Goal: Transaction & Acquisition: Purchase product/service

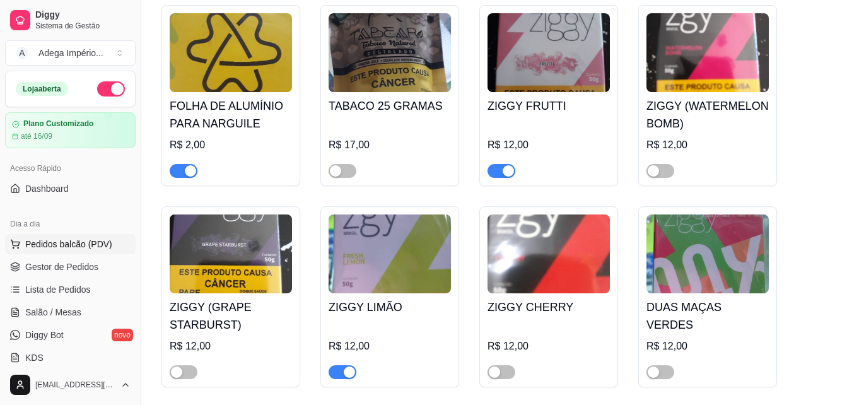
click at [63, 239] on span "Pedidos balcão (PDV)" at bounding box center [68, 244] width 87 height 13
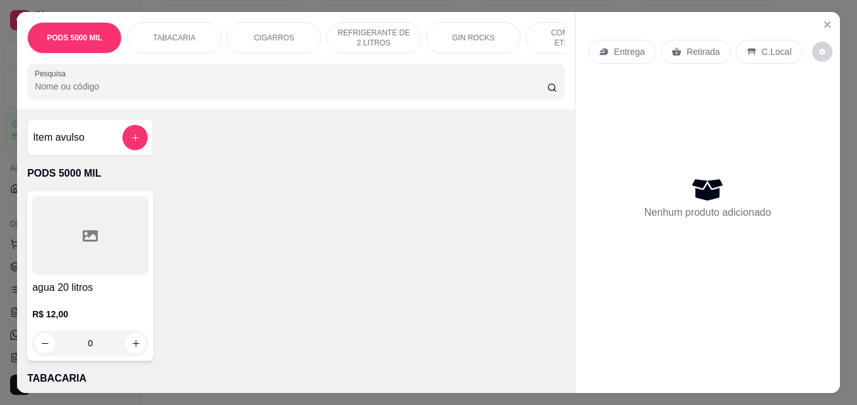
click at [687, 45] on p "Retirada" at bounding box center [702, 51] width 33 height 13
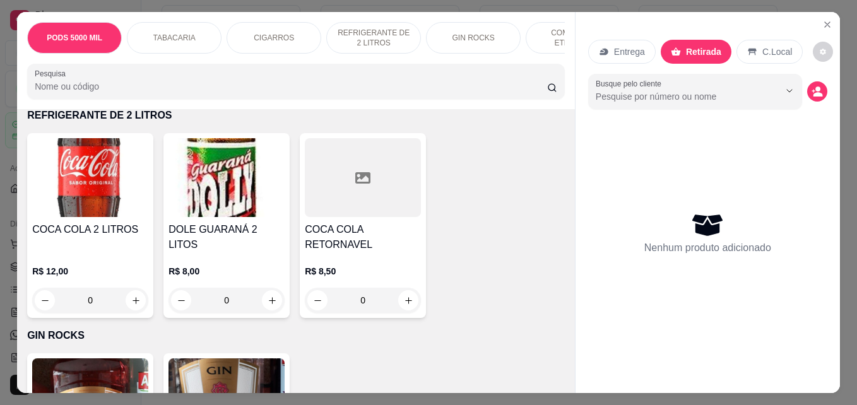
scroll to position [946, 0]
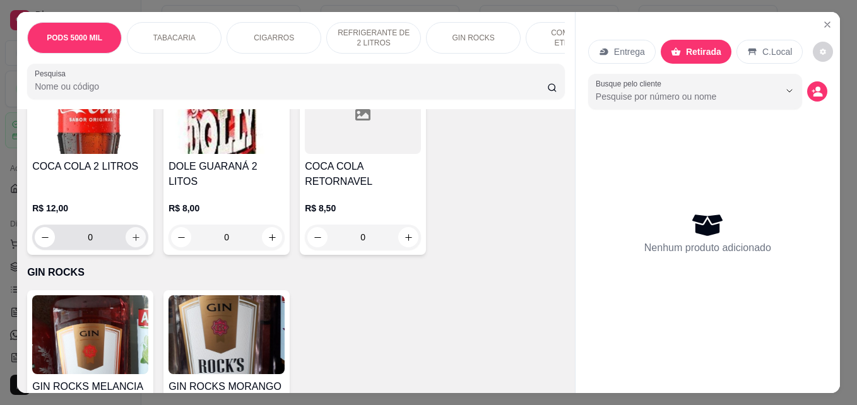
click at [136, 237] on icon "increase-product-quantity" at bounding box center [135, 237] width 9 height 9
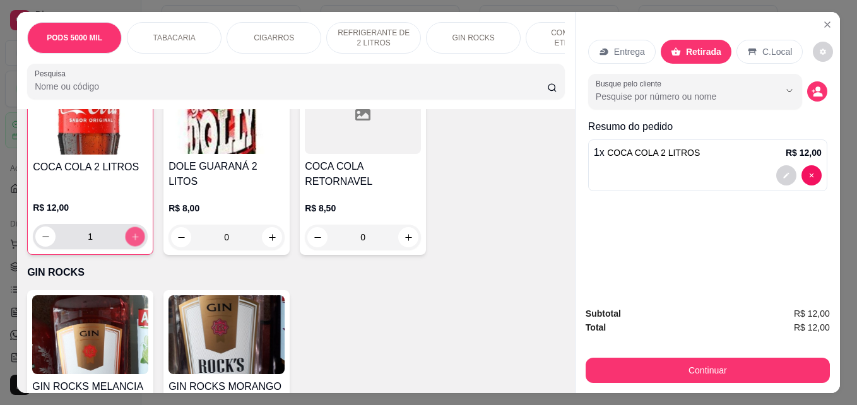
scroll to position [947, 0]
click at [136, 237] on button "increase-product-quantity" at bounding box center [136, 236] width 20 height 20
type input "2"
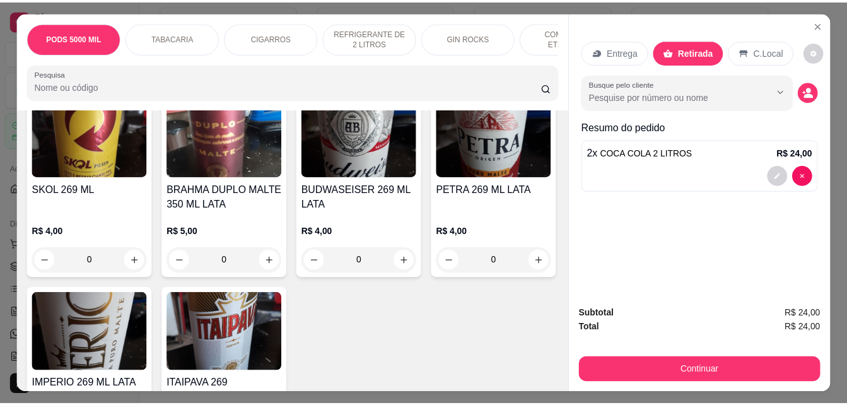
scroll to position [2019, 0]
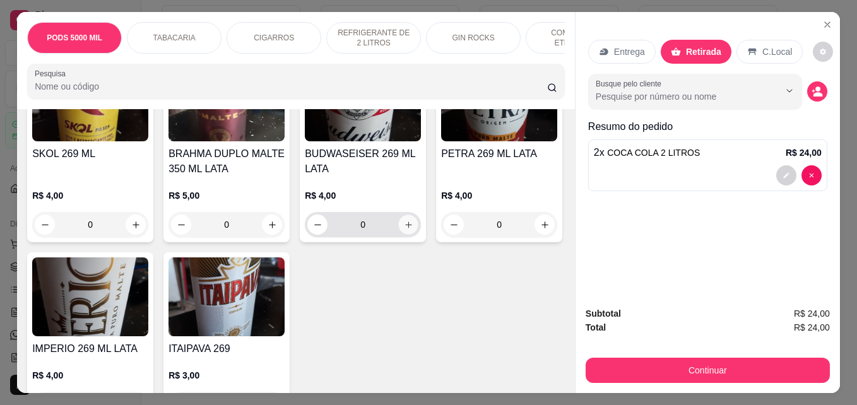
click at [404, 228] on icon "increase-product-quantity" at bounding box center [408, 224] width 9 height 9
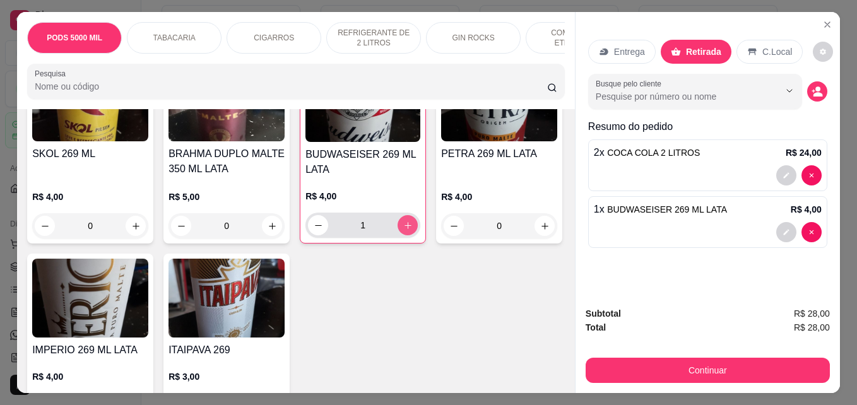
click at [403, 228] on icon "increase-product-quantity" at bounding box center [407, 225] width 9 height 9
type input "2"
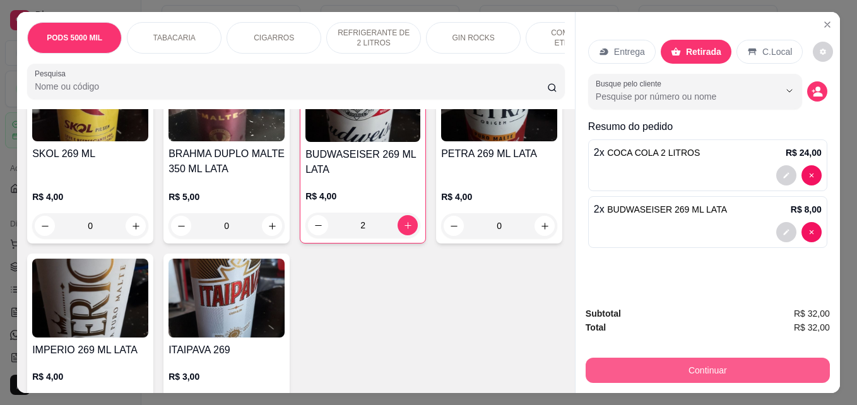
click at [679, 361] on button "Continuar" at bounding box center [707, 370] width 244 height 25
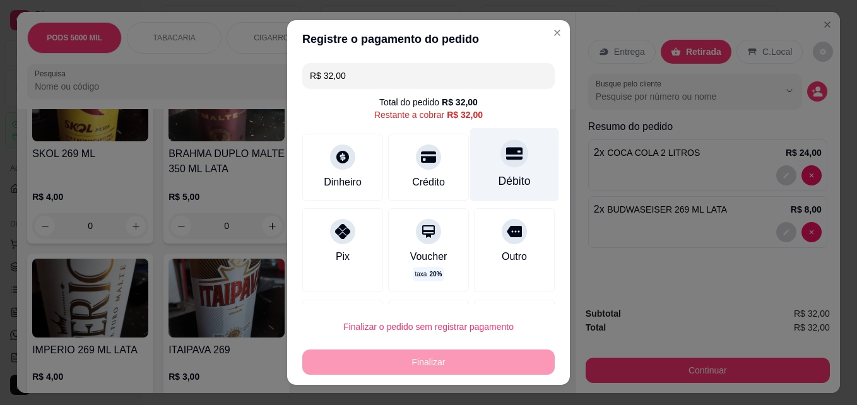
click at [498, 185] on div "Débito" at bounding box center [514, 181] width 32 height 16
type input "R$ 0,00"
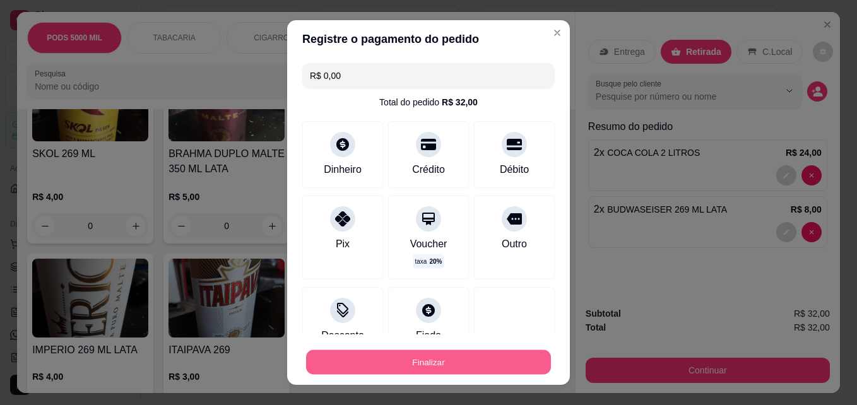
click at [433, 354] on button "Finalizar" at bounding box center [428, 362] width 245 height 25
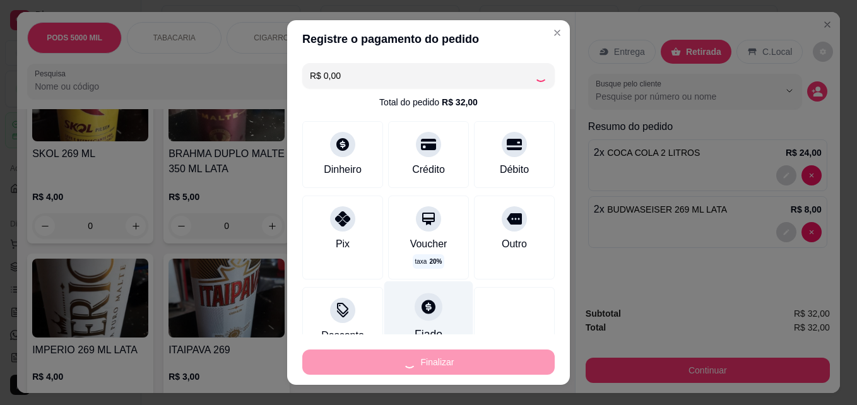
type input "0"
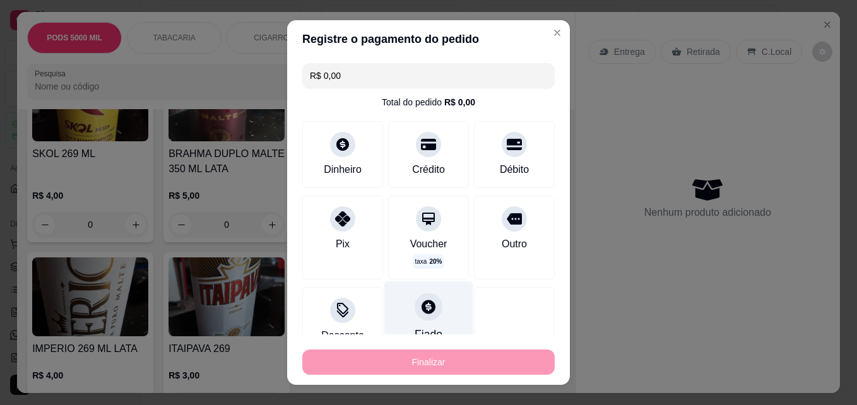
type input "-R$ 32,00"
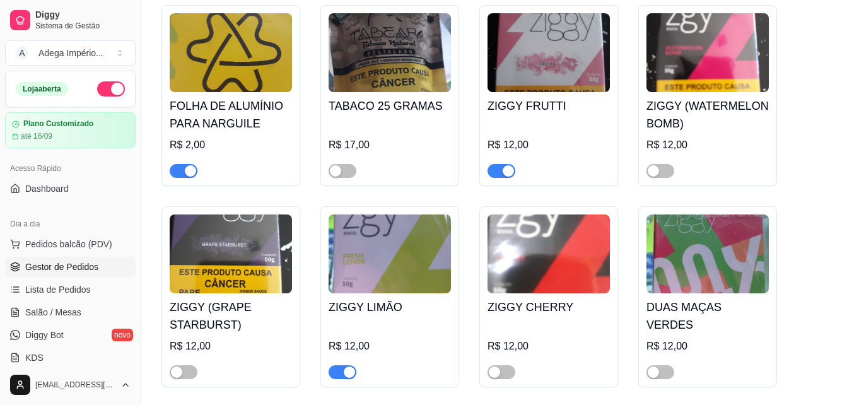
click at [79, 262] on span "Gestor de Pedidos" at bounding box center [61, 267] width 73 height 13
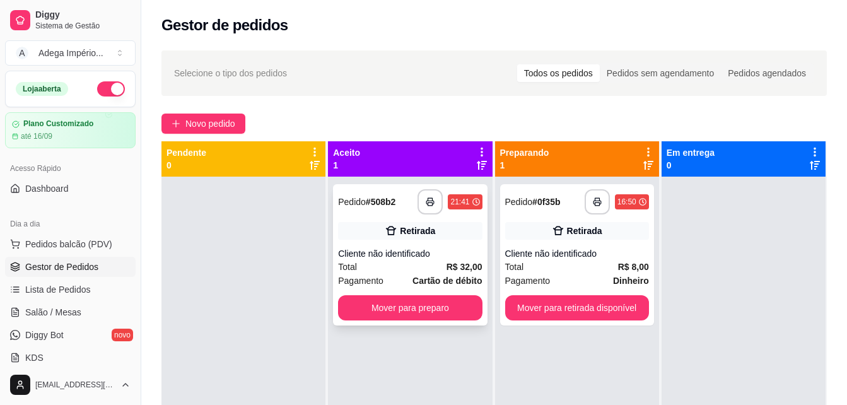
click at [416, 278] on strong "Cartão de débito" at bounding box center [447, 281] width 69 height 10
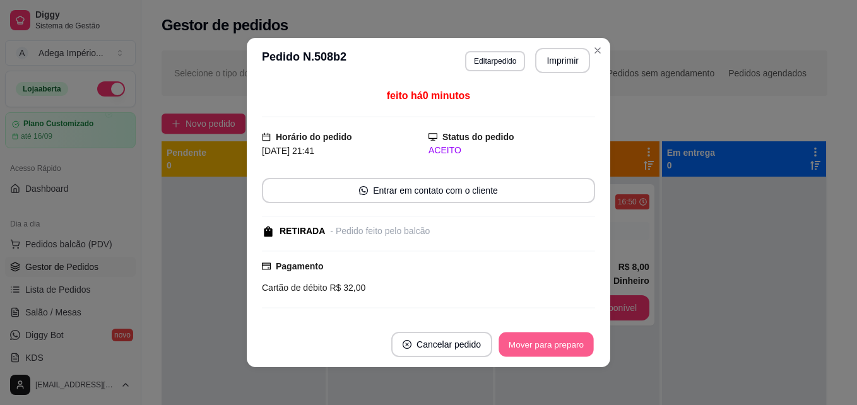
click at [551, 348] on button "Mover para preparo" at bounding box center [545, 344] width 95 height 25
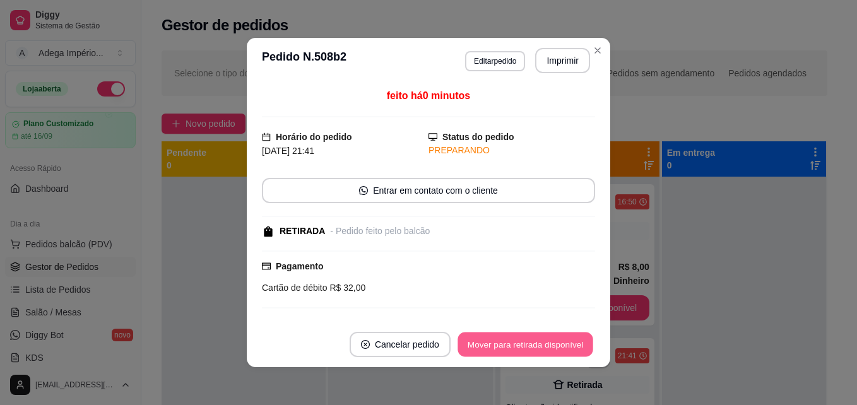
click at [551, 348] on button "Mover para retirada disponível" at bounding box center [524, 344] width 135 height 25
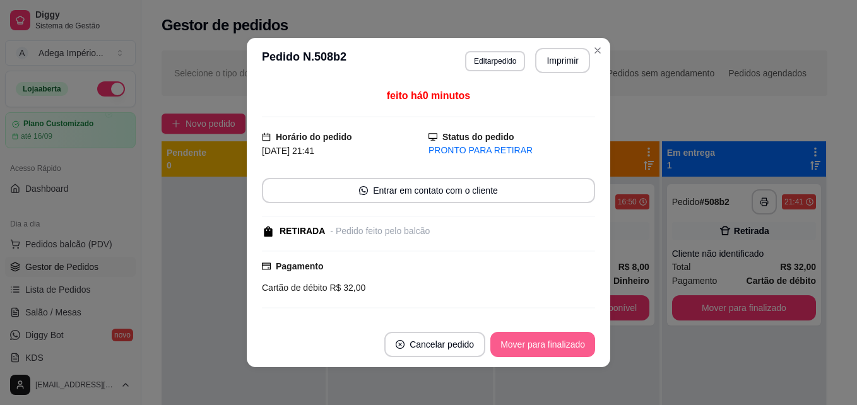
click at [551, 348] on button "Mover para finalizado" at bounding box center [542, 344] width 105 height 25
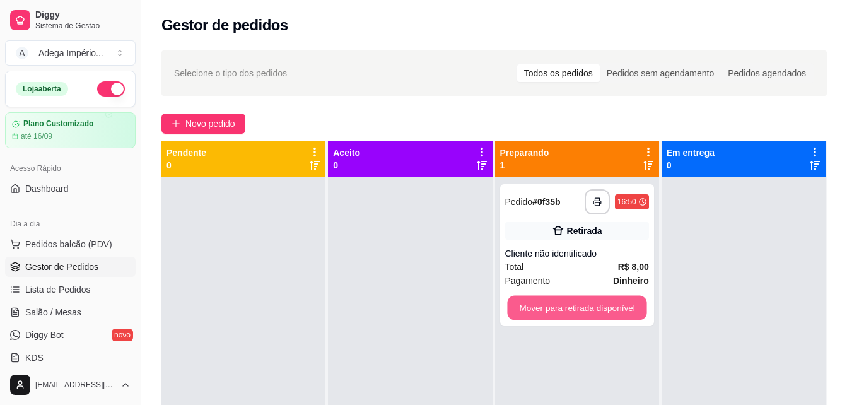
click at [625, 307] on button "Mover para retirada disponível" at bounding box center [576, 308] width 139 height 25
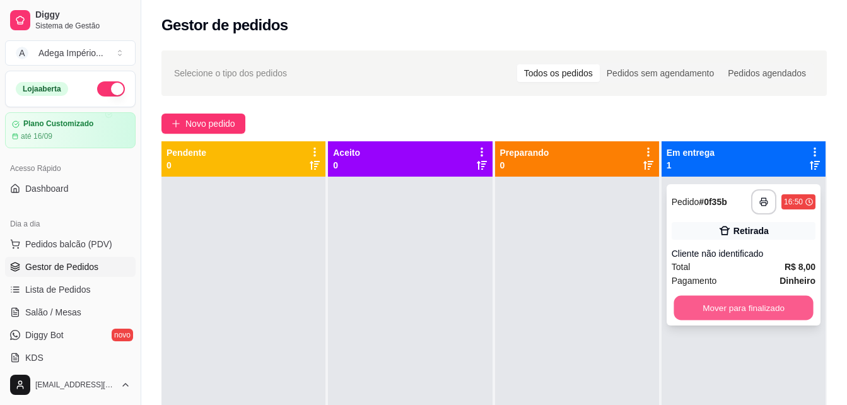
click at [715, 312] on button "Mover para finalizado" at bounding box center [743, 308] width 139 height 25
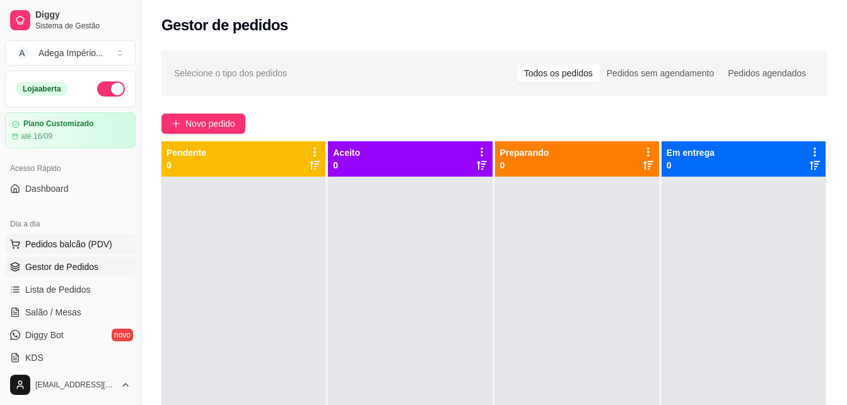
click at [57, 240] on span "Pedidos balcão (PDV)" at bounding box center [68, 244] width 87 height 13
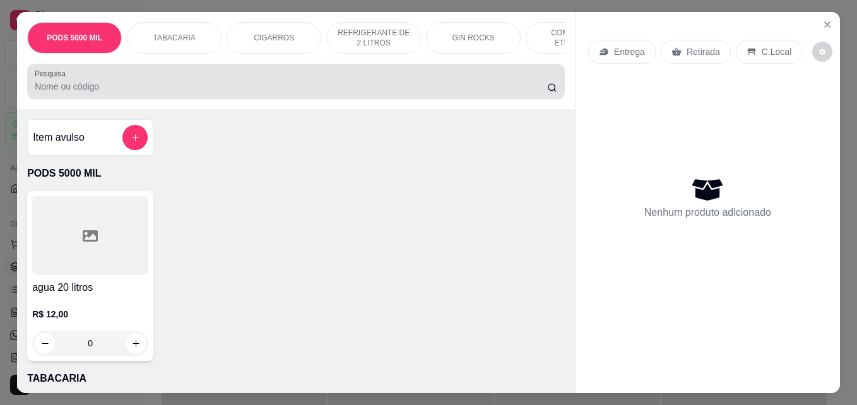
click at [110, 93] on input "Pesquisa" at bounding box center [291, 86] width 512 height 13
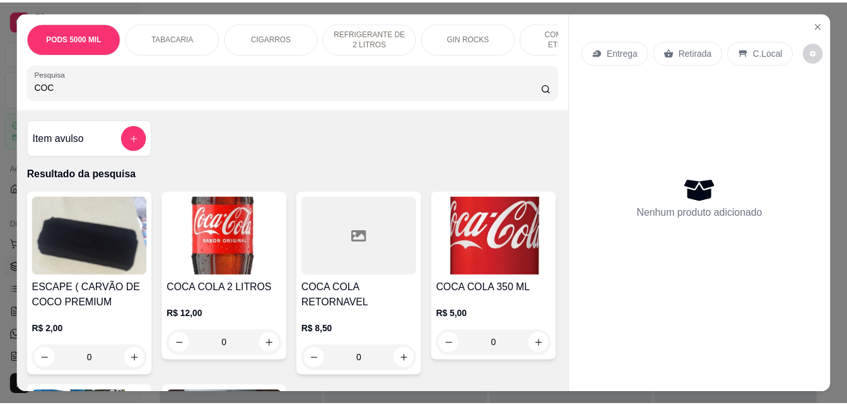
scroll to position [189, 0]
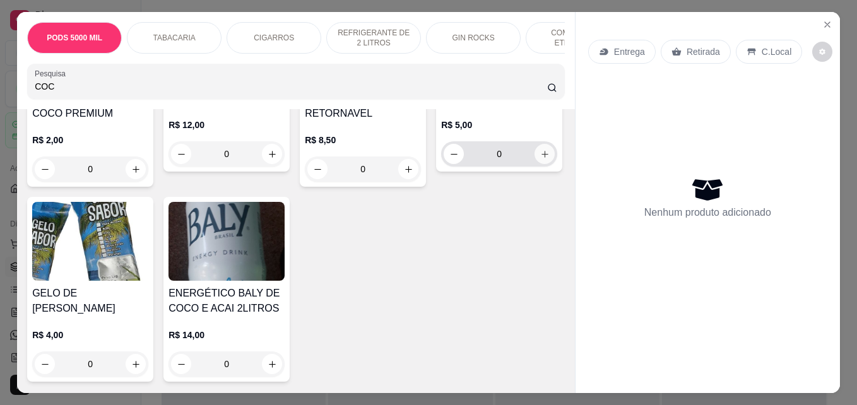
type input "COC"
click at [540, 159] on icon "increase-product-quantity" at bounding box center [544, 154] width 9 height 9
type input "1"
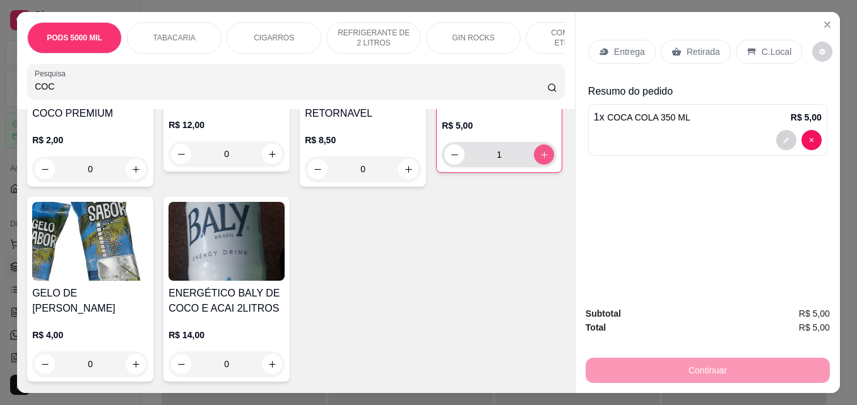
click at [539, 160] on icon "increase-product-quantity" at bounding box center [543, 154] width 9 height 9
type input "2"
click at [534, 165] on button "increase-product-quantity" at bounding box center [544, 155] width 20 height 20
type input "3"
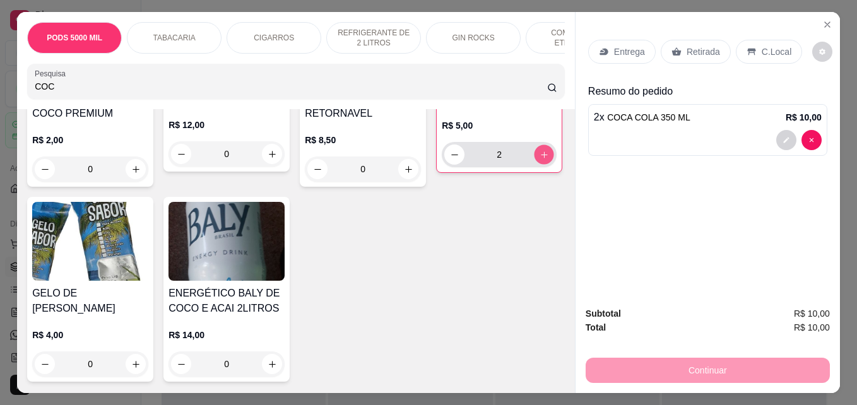
type input "3"
click at [708, 47] on p "Retirada" at bounding box center [702, 51] width 33 height 13
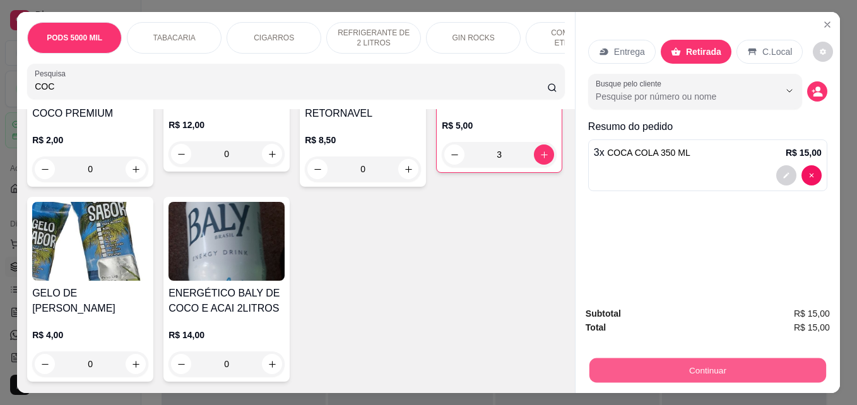
click at [676, 366] on button "Continuar" at bounding box center [707, 370] width 237 height 25
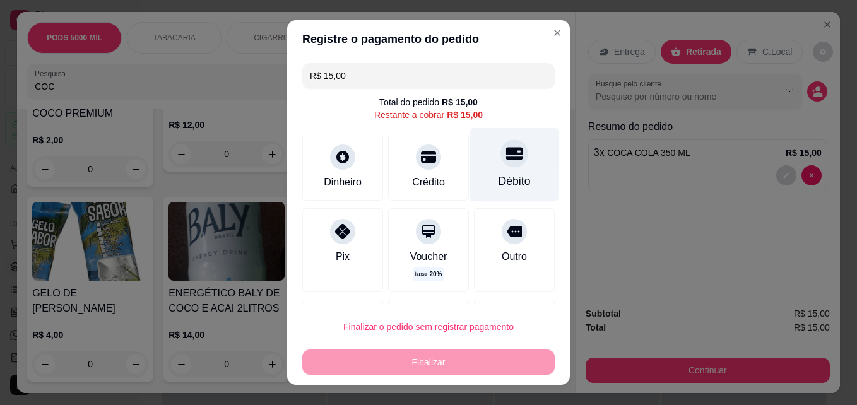
click at [500, 157] on div at bounding box center [514, 154] width 28 height 28
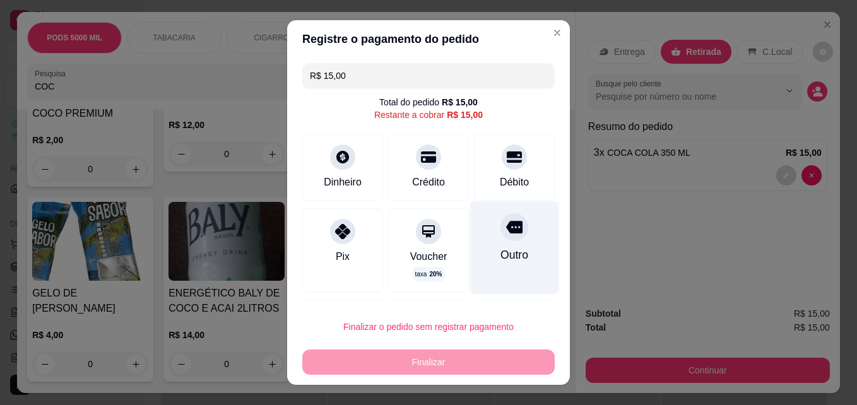
type input "R$ 0,00"
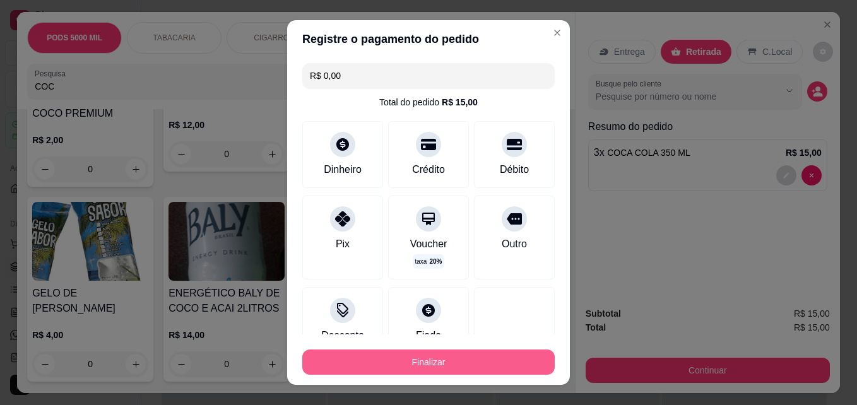
click at [428, 360] on button "Finalizar" at bounding box center [428, 362] width 252 height 25
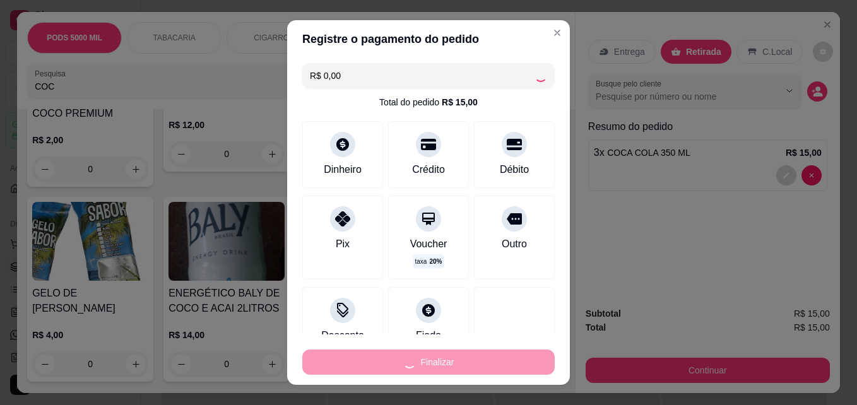
type input "0"
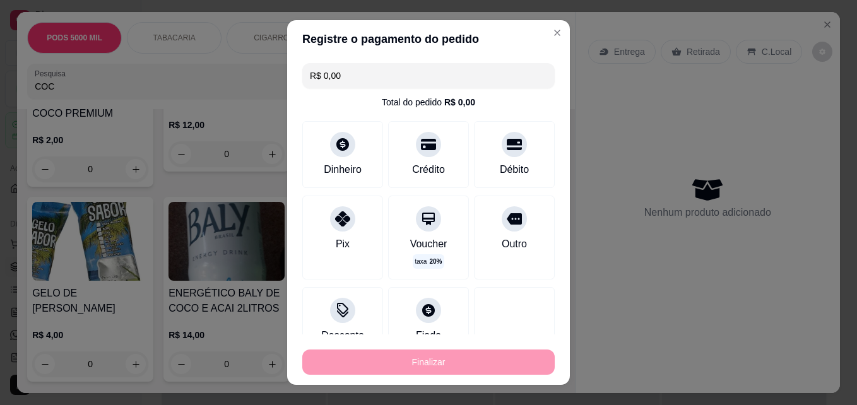
type input "-R$ 15,00"
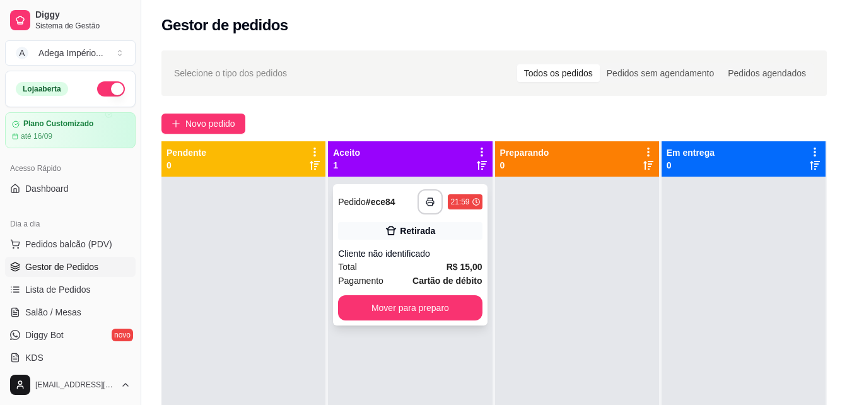
click at [457, 237] on div "Retirada" at bounding box center [410, 231] width 144 height 18
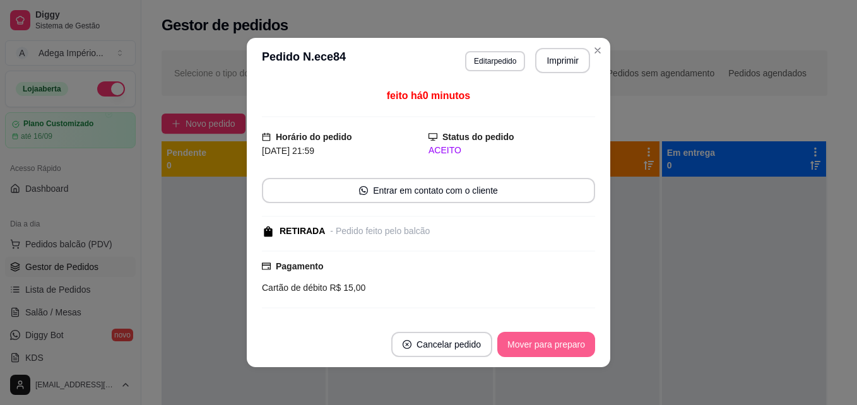
click at [530, 344] on button "Mover para preparo" at bounding box center [546, 344] width 98 height 25
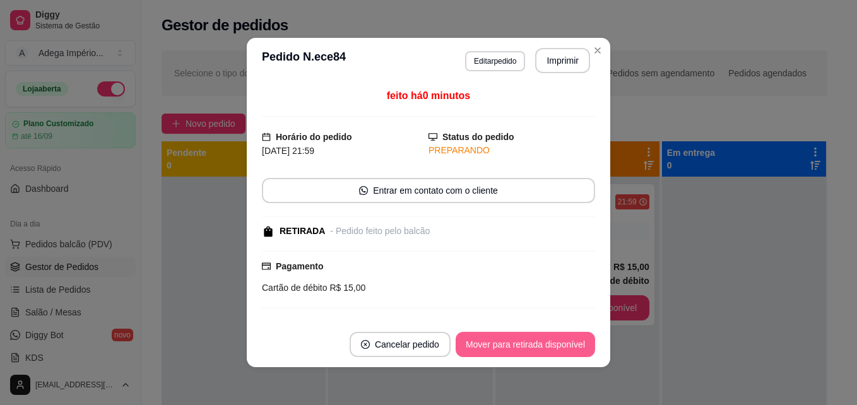
click at [534, 342] on button "Mover para retirada disponível" at bounding box center [525, 344] width 139 height 25
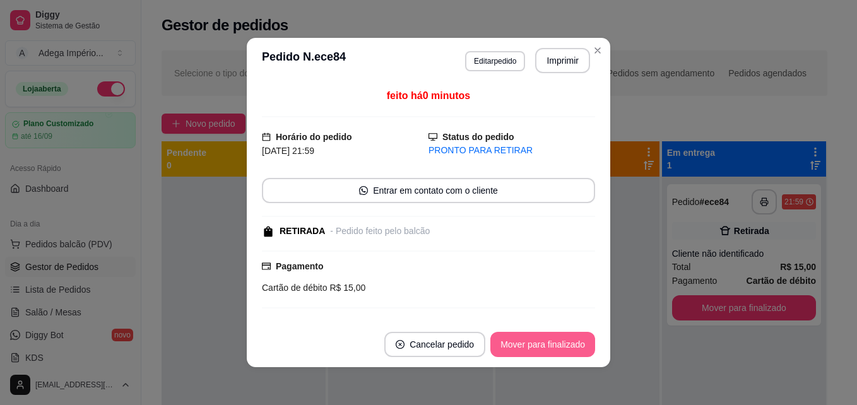
click at [534, 342] on button "Mover para finalizado" at bounding box center [542, 344] width 105 height 25
